Goal: Information Seeking & Learning: Learn about a topic

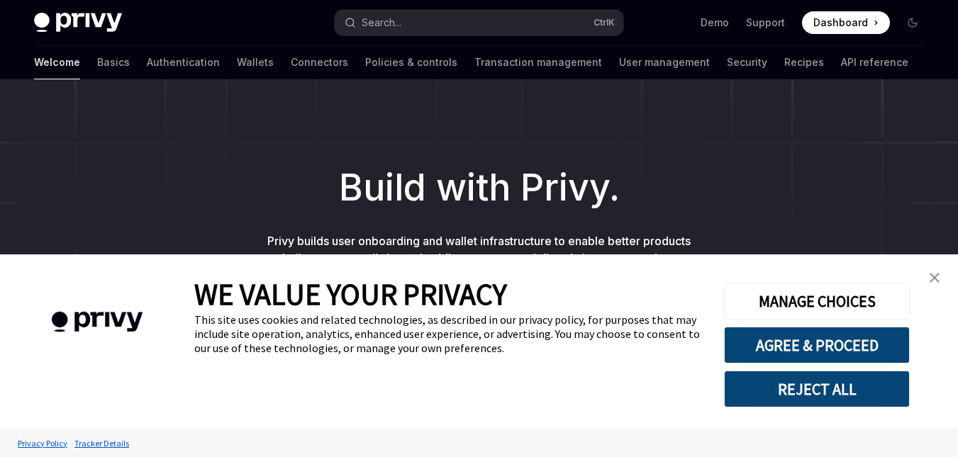
type textarea "*"
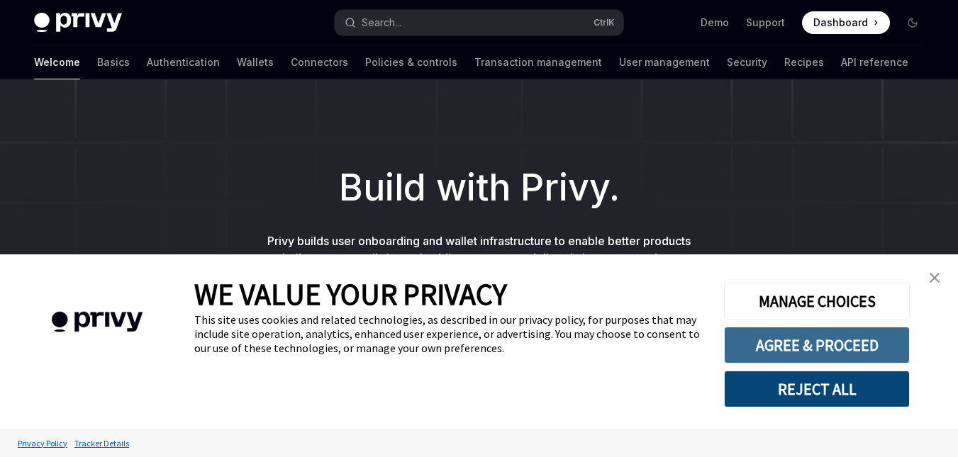
click at [776, 338] on button "AGREE & PROCEED" at bounding box center [817, 345] width 186 height 37
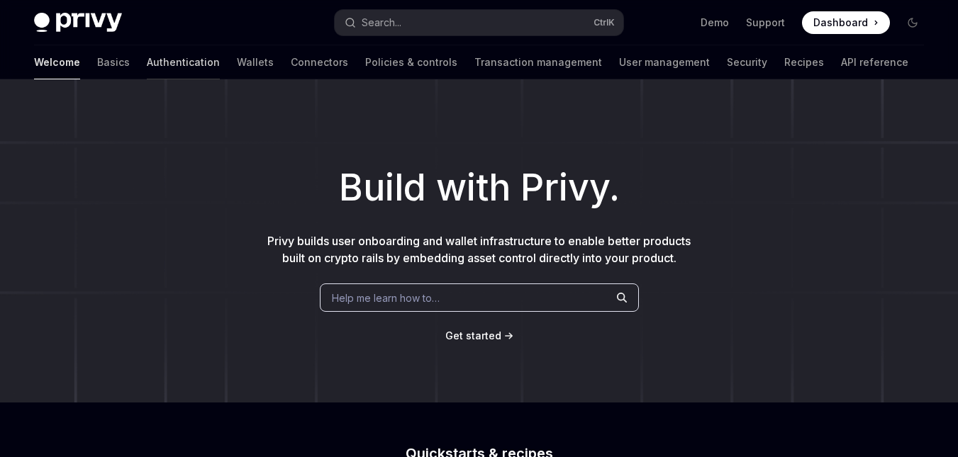
click at [147, 65] on link "Authentication" at bounding box center [183, 62] width 73 height 34
type textarea "*"
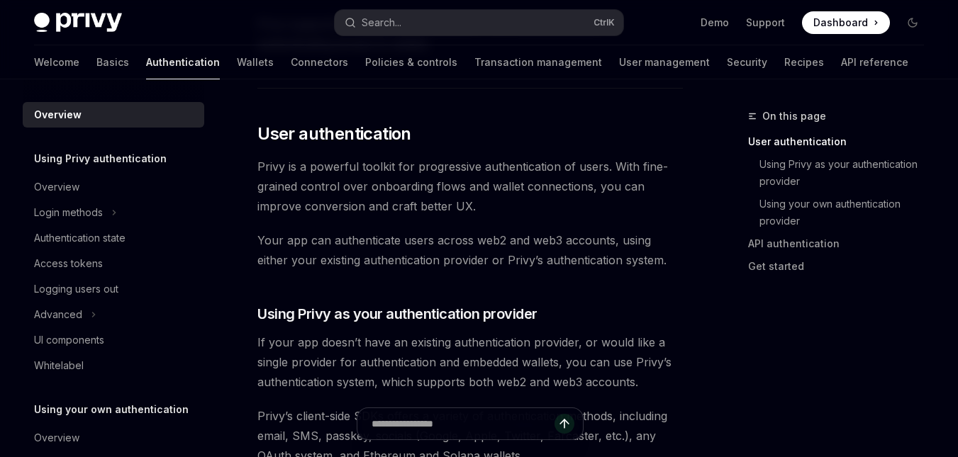
scroll to position [272, 0]
